Goal: Information Seeking & Learning: Learn about a topic

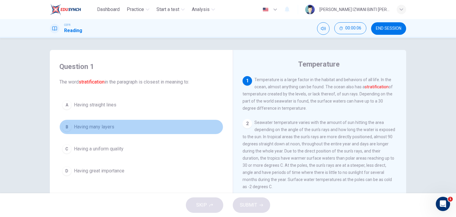
click at [84, 127] on span "Having many layers" at bounding box center [94, 126] width 40 height 7
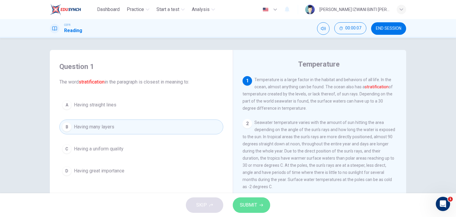
click at [247, 202] on span "SUBMIT" at bounding box center [248, 205] width 17 height 8
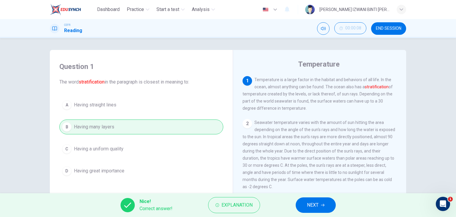
click at [317, 206] on span "NEXT" at bounding box center [313, 205] width 12 height 8
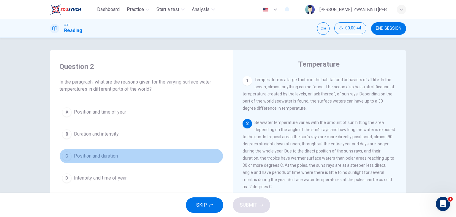
drag, startPoint x: 82, startPoint y: 154, endPoint x: 86, endPoint y: 150, distance: 4.8
click at [84, 151] on button "C Position and duration" at bounding box center [141, 156] width 164 height 15
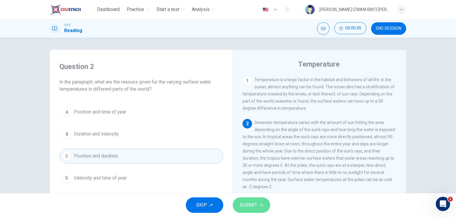
click at [253, 198] on button "SUBMIT" at bounding box center [251, 204] width 37 height 15
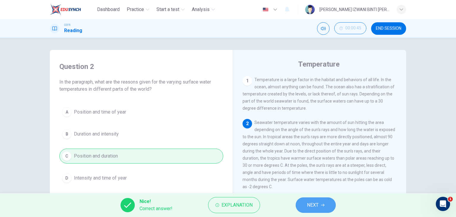
click at [318, 203] on span "NEXT" at bounding box center [313, 205] width 12 height 8
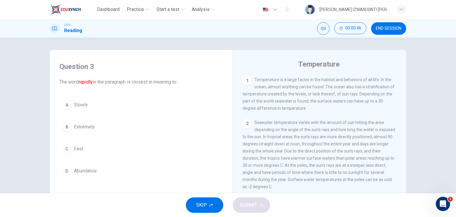
click at [112, 151] on button "C Fast" at bounding box center [141, 148] width 164 height 15
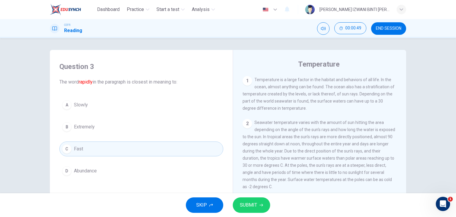
click at [267, 202] on button "SUBMIT" at bounding box center [251, 204] width 37 height 15
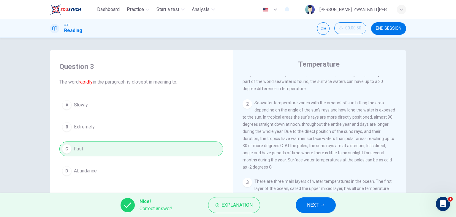
scroll to position [30, 0]
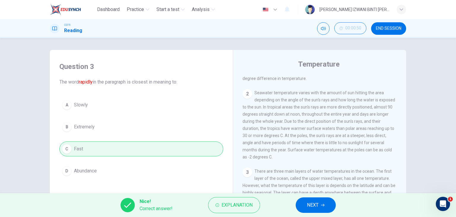
click at [311, 199] on button "NEXT" at bounding box center [316, 204] width 40 height 15
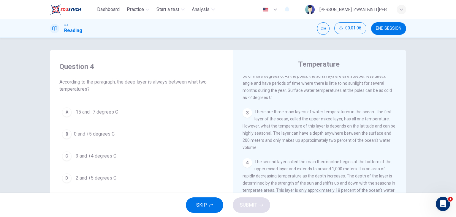
scroll to position [178, 0]
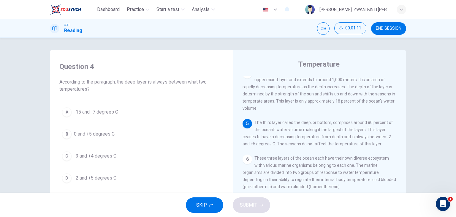
click at [110, 179] on span "-2 and +5 degrees C" at bounding box center [95, 177] width 42 height 7
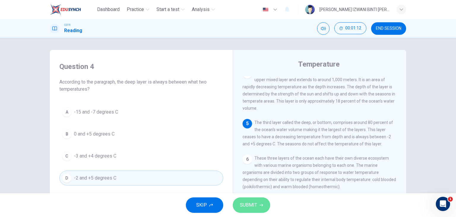
click at [257, 205] on button "SUBMIT" at bounding box center [251, 204] width 37 height 15
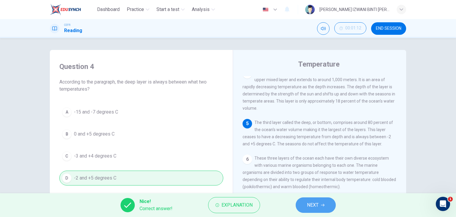
drag, startPoint x: 323, startPoint y: 201, endPoint x: 322, endPoint y: 197, distance: 3.7
click at [323, 199] on button "NEXT" at bounding box center [316, 204] width 40 height 15
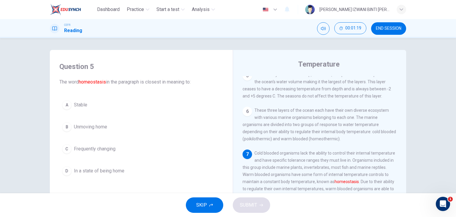
scroll to position [30, 0]
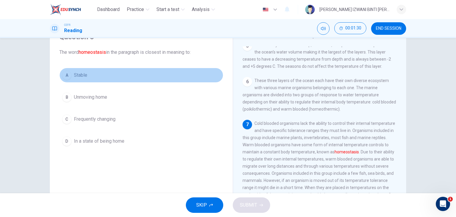
click at [108, 80] on button "A Stable" at bounding box center [141, 75] width 164 height 15
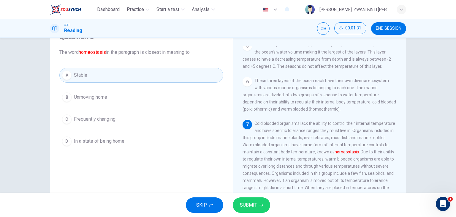
click at [256, 204] on span "SUBMIT" at bounding box center [248, 205] width 17 height 8
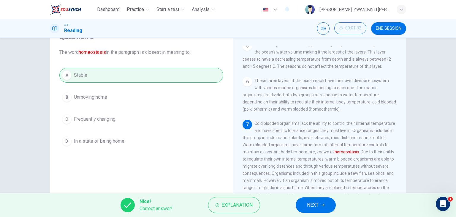
click at [315, 206] on span "NEXT" at bounding box center [313, 205] width 12 height 8
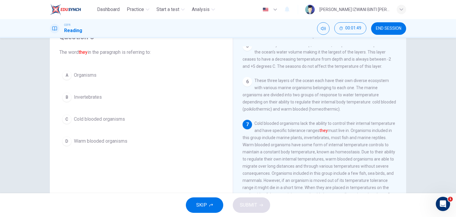
click at [114, 122] on span "Cold blooded organisms" at bounding box center [99, 119] width 51 height 7
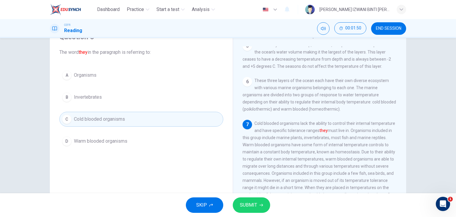
click at [258, 200] on button "SUBMIT" at bounding box center [251, 204] width 37 height 15
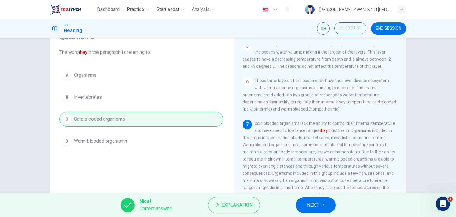
click at [310, 206] on span "NEXT" at bounding box center [313, 205] width 12 height 8
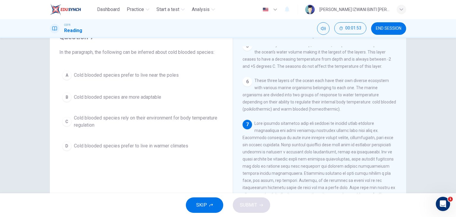
drag, startPoint x: 171, startPoint y: 52, endPoint x: 194, endPoint y: 52, distance: 23.8
click at [194, 52] on span "In the paragraph, the following can be inferred about cold blooded species:" at bounding box center [141, 52] width 164 height 7
drag, startPoint x: 272, startPoint y: 127, endPoint x: 332, endPoint y: 128, distance: 60.3
click at [332, 128] on span at bounding box center [319, 169] width 153 height 97
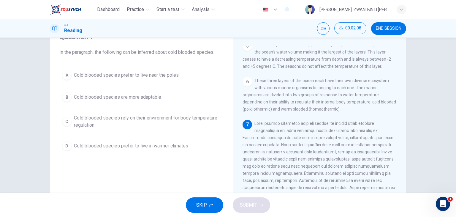
click at [332, 128] on span at bounding box center [319, 169] width 153 height 97
drag, startPoint x: 351, startPoint y: 129, endPoint x: 365, endPoint y: 130, distance: 14.7
click at [365, 130] on div "7" at bounding box center [320, 170] width 155 height 100
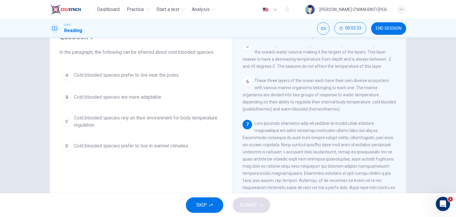
drag, startPoint x: 350, startPoint y: 127, endPoint x: 351, endPoint y: 132, distance: 4.8
click at [352, 132] on div "7" at bounding box center [320, 170] width 155 height 100
drag, startPoint x: 244, startPoint y: 134, endPoint x: 333, endPoint y: 134, distance: 89.8
click at [333, 134] on span at bounding box center [319, 169] width 153 height 97
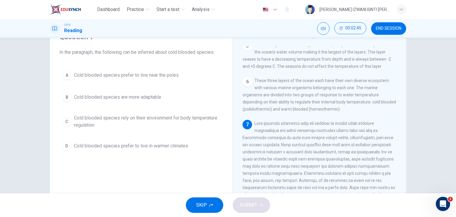
click at [252, 140] on span at bounding box center [319, 169] width 153 height 97
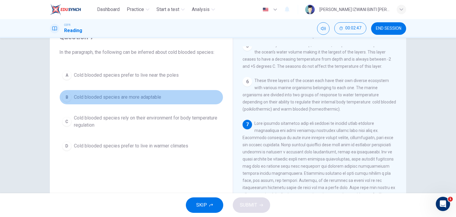
drag, startPoint x: 103, startPoint y: 100, endPoint x: 108, endPoint y: 102, distance: 5.7
click at [108, 102] on button "B Cold blooded species are more adaptable" at bounding box center [141, 97] width 164 height 15
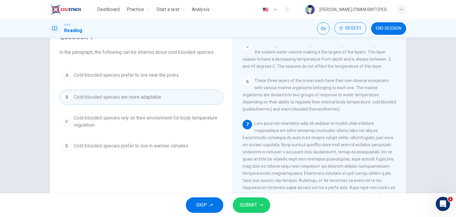
drag, startPoint x: 263, startPoint y: 129, endPoint x: 321, endPoint y: 125, distance: 57.8
click at [321, 125] on span at bounding box center [319, 169] width 153 height 97
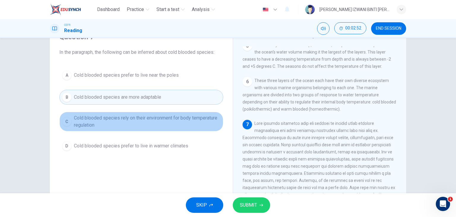
click at [130, 122] on span "Cold blooded species rely on their environment for body temperature regulation" at bounding box center [147, 121] width 147 height 14
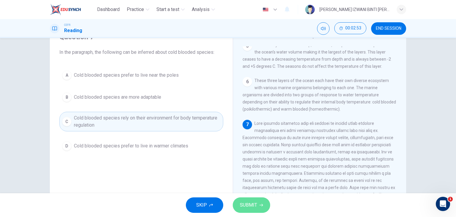
click at [248, 211] on button "SUBMIT" at bounding box center [251, 204] width 37 height 15
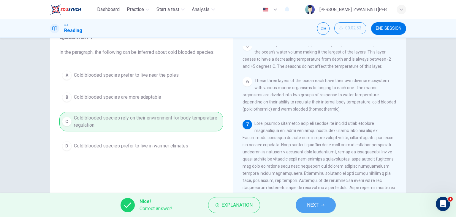
click at [329, 202] on button "NEXT" at bounding box center [316, 204] width 40 height 15
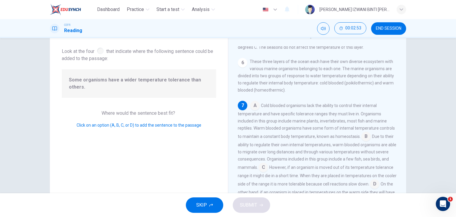
scroll to position [232, 0]
click at [363, 136] on input at bounding box center [367, 137] width 10 height 10
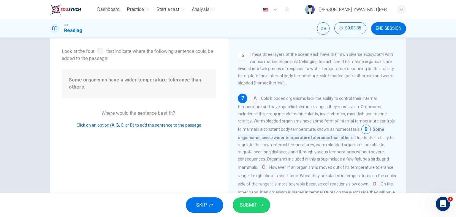
click at [256, 203] on span "SUBMIT" at bounding box center [248, 205] width 17 height 8
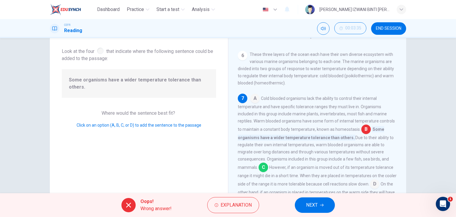
click at [315, 206] on span "NEXT" at bounding box center [312, 205] width 12 height 8
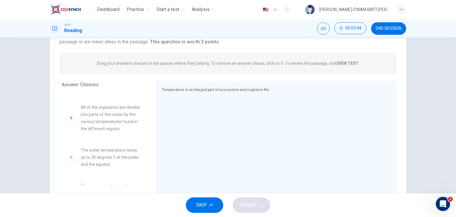
scroll to position [0, 0]
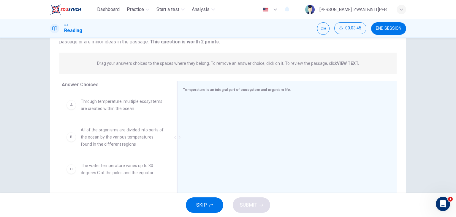
drag, startPoint x: 157, startPoint y: 114, endPoint x: 196, endPoint y: 111, distance: 39.3
click at [196, 111] on div "Temperature is an integral part of ecosystem and organism life." at bounding box center [287, 137] width 219 height 112
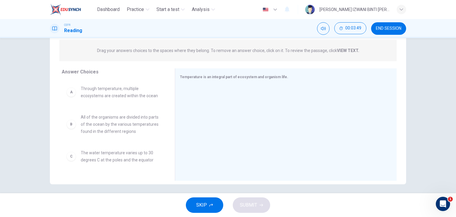
scroll to position [75, 0]
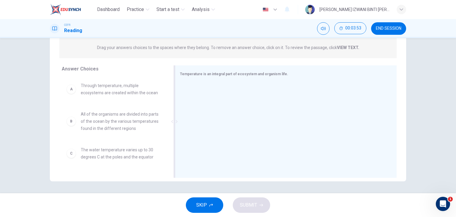
drag, startPoint x: 188, startPoint y: 75, endPoint x: 248, endPoint y: 81, distance: 60.3
click at [250, 78] on div "Temperature is an integral part of ecosystem and organism life." at bounding box center [286, 121] width 222 height 112
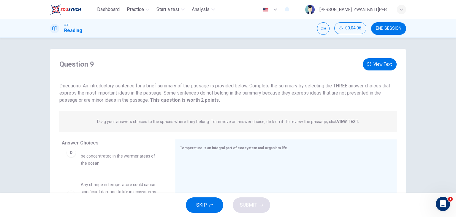
scroll to position [0, 0]
click at [376, 67] on button "View Text" at bounding box center [380, 65] width 34 height 12
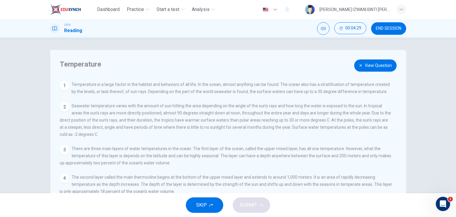
click at [381, 68] on button "View Question" at bounding box center [376, 65] width 42 height 12
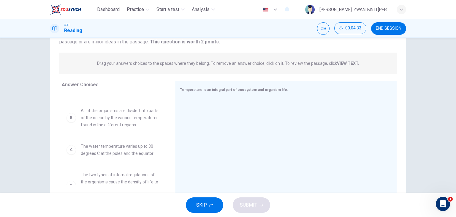
scroll to position [30, 0]
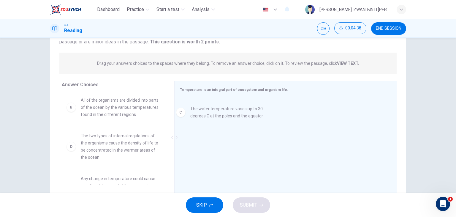
drag, startPoint x: 120, startPoint y: 145, endPoint x: 246, endPoint y: 104, distance: 132.2
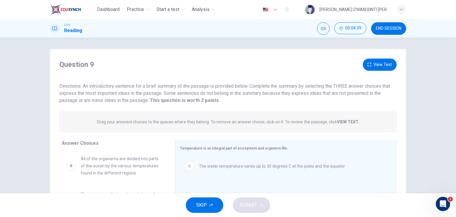
scroll to position [0, 0]
click at [385, 64] on button "View Text" at bounding box center [380, 65] width 34 height 12
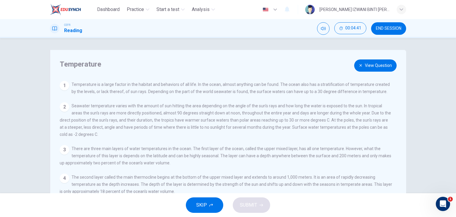
drag, startPoint x: 311, startPoint y: 92, endPoint x: 342, endPoint y: 89, distance: 30.8
click at [342, 89] on span "Temperature is a large factor in the habitat and behaviors of all life. In the …" at bounding box center [231, 88] width 319 height 12
drag, startPoint x: 88, startPoint y: 109, endPoint x: 131, endPoint y: 108, distance: 43.1
click at [127, 109] on div "2 Seawater temperature varies with the amount of sun hitting the area depending…" at bounding box center [226, 120] width 333 height 36
click at [129, 108] on span "Seawater temperature varies with the amount of sun hitting the area depending o…" at bounding box center [226, 119] width 332 height 33
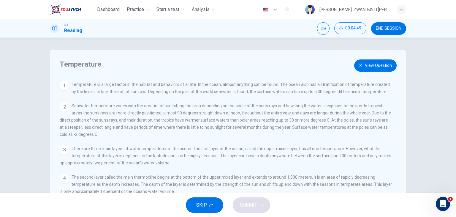
drag, startPoint x: 122, startPoint y: 108, endPoint x: 215, endPoint y: 108, distance: 93.6
click at [214, 108] on span "Seawater temperature varies with the amount of sun hitting the area depending o…" at bounding box center [226, 119] width 332 height 33
click at [374, 63] on button "View Question" at bounding box center [376, 65] width 42 height 12
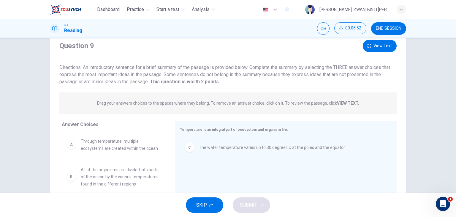
scroll to position [16, 0]
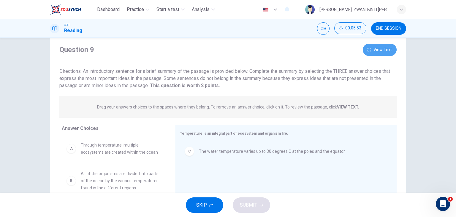
click at [378, 51] on button "View Text" at bounding box center [380, 50] width 34 height 12
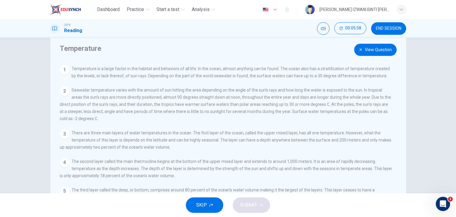
drag, startPoint x: 107, startPoint y: 144, endPoint x: 203, endPoint y: 146, distance: 96.3
click at [203, 146] on div "3 There are three main layers of water temperatures in the ocean. The first lay…" at bounding box center [226, 139] width 333 height 21
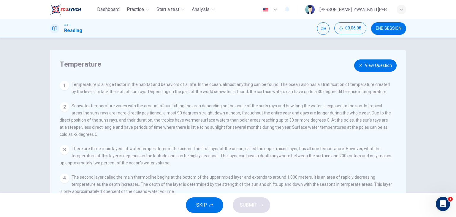
click at [371, 73] on div "Temperature View Question 1 Temperature is a large factor in the habitat and be…" at bounding box center [228, 153] width 357 height 207
click at [372, 71] on button "View Question" at bounding box center [376, 65] width 42 height 12
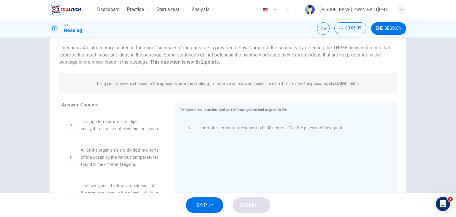
scroll to position [59, 0]
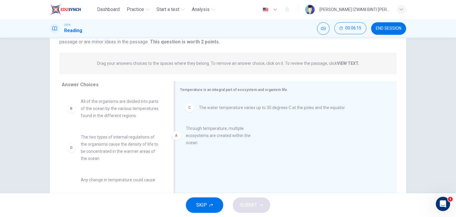
drag, startPoint x: 146, startPoint y: 105, endPoint x: 254, endPoint y: 134, distance: 112.4
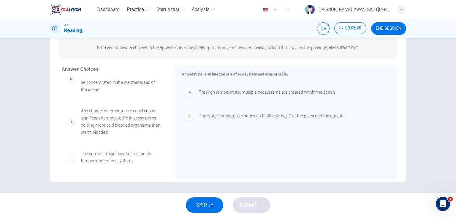
scroll to position [75, 0]
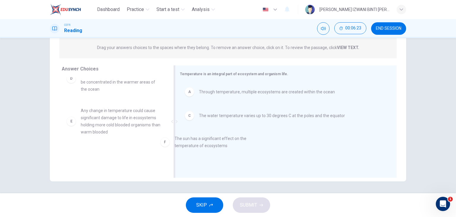
drag, startPoint x: 103, startPoint y: 162, endPoint x: 203, endPoint y: 147, distance: 101.3
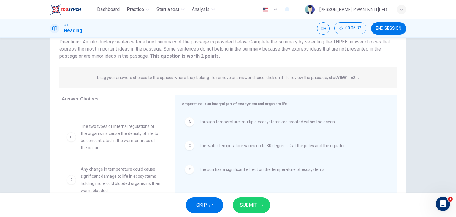
scroll to position [16, 0]
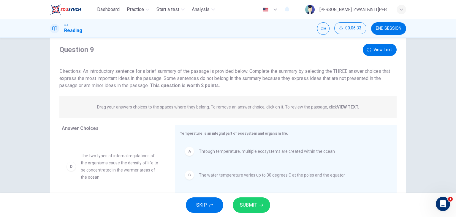
click at [379, 53] on button "View Text" at bounding box center [380, 50] width 34 height 12
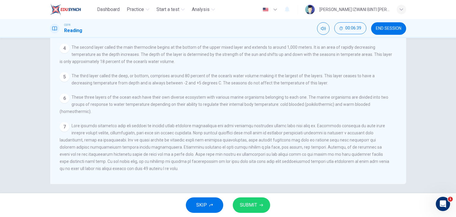
scroll to position [75, 0]
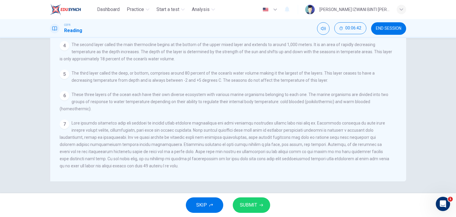
drag, startPoint x: 86, startPoint y: 121, endPoint x: 297, endPoint y: 125, distance: 210.7
click at [297, 125] on div "7" at bounding box center [226, 144] width 333 height 50
drag, startPoint x: 304, startPoint y: 123, endPoint x: 250, endPoint y: 134, distance: 55.3
click at [250, 134] on span at bounding box center [225, 145] width 330 height 48
drag, startPoint x: 94, startPoint y: 129, endPoint x: 187, endPoint y: 130, distance: 93.3
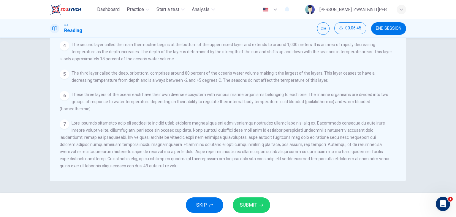
click at [187, 130] on span at bounding box center [225, 145] width 330 height 48
drag, startPoint x: 110, startPoint y: 131, endPoint x: 158, endPoint y: 135, distance: 47.7
click at [158, 135] on div "7" at bounding box center [226, 144] width 333 height 50
drag, startPoint x: 141, startPoint y: 137, endPoint x: 326, endPoint y: 139, distance: 184.6
click at [326, 139] on div "7" at bounding box center [226, 144] width 333 height 50
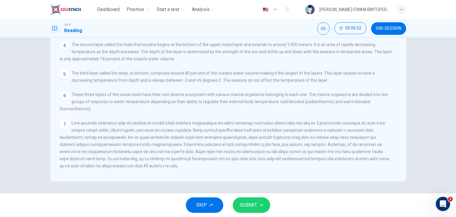
click at [326, 139] on div "7" at bounding box center [226, 144] width 333 height 50
drag, startPoint x: 103, startPoint y: 145, endPoint x: 153, endPoint y: 147, distance: 49.4
click at [152, 147] on div "7" at bounding box center [226, 144] width 333 height 50
drag, startPoint x: 63, startPoint y: 155, endPoint x: 156, endPoint y: 152, distance: 92.5
click at [156, 152] on div "7" at bounding box center [226, 144] width 333 height 50
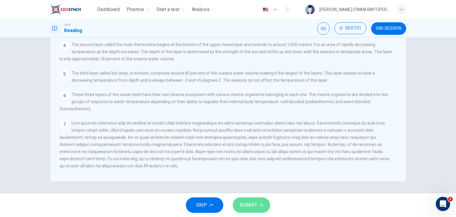
click at [251, 204] on span "SUBMIT" at bounding box center [248, 205] width 17 height 8
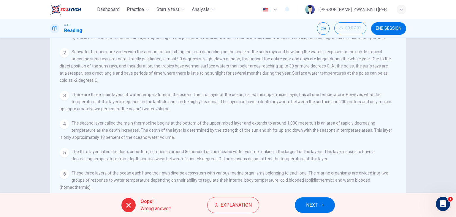
scroll to position [45, 0]
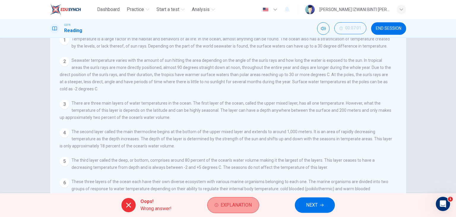
click at [235, 203] on span "Explanation" at bounding box center [236, 205] width 31 height 8
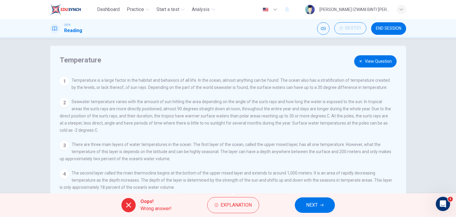
scroll to position [0, 0]
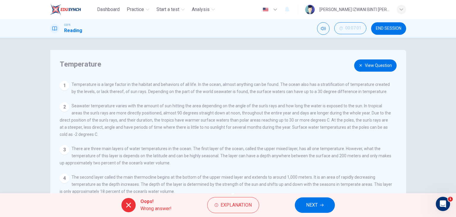
click at [379, 67] on button "View Question" at bounding box center [376, 65] width 42 height 12
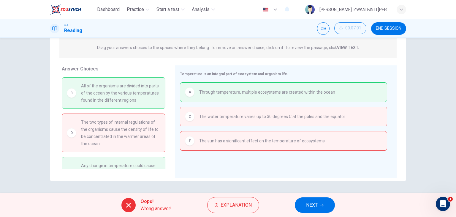
click at [238, 214] on div "Oops! Wrong answer! Explanation NEXT" at bounding box center [228, 205] width 456 height 24
click at [236, 207] on span "Explanation" at bounding box center [236, 205] width 31 height 8
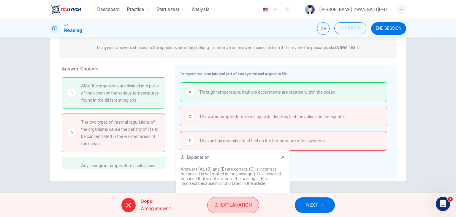
click at [243, 206] on span "Explanation" at bounding box center [236, 205] width 31 height 8
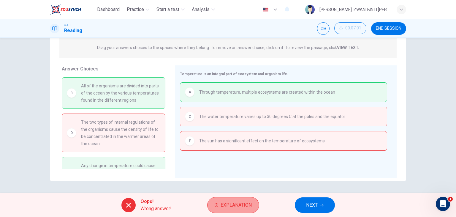
click at [230, 202] on span "Explanation" at bounding box center [236, 205] width 31 height 8
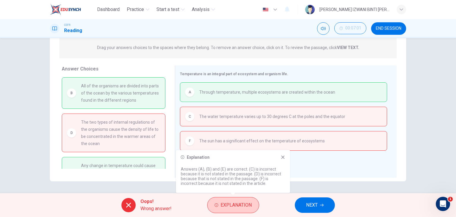
click at [230, 202] on span "Explanation" at bounding box center [236, 205] width 31 height 8
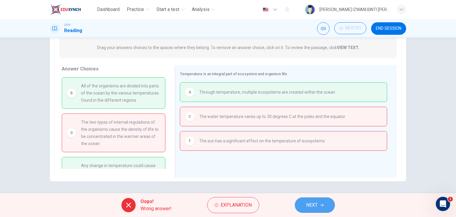
click at [314, 203] on span "NEXT" at bounding box center [312, 205] width 12 height 8
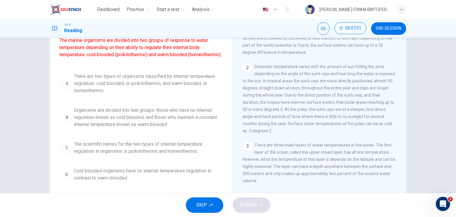
scroll to position [45, 0]
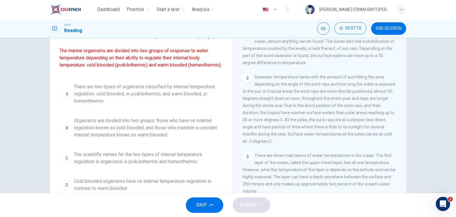
click at [132, 105] on span "There are two types of organisms classified by internal temperature regulation:…" at bounding box center [147, 93] width 147 height 21
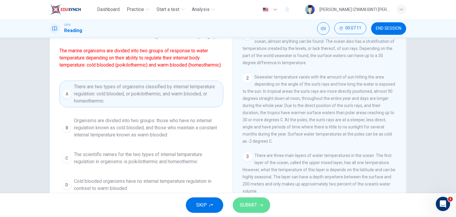
click at [252, 205] on span "SUBMIT" at bounding box center [248, 205] width 17 height 8
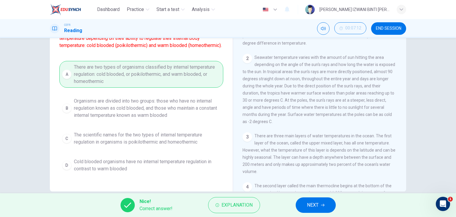
scroll to position [75, 0]
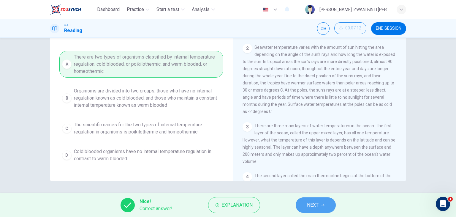
click at [311, 198] on button "NEXT" at bounding box center [316, 204] width 40 height 15
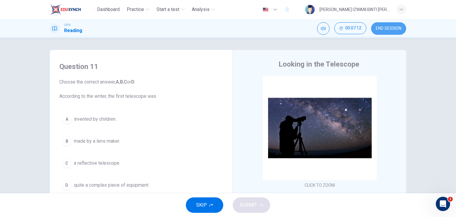
click at [399, 27] on span "END SESSION" at bounding box center [389, 28] width 26 height 5
